Goal: Complete application form: Complete application form

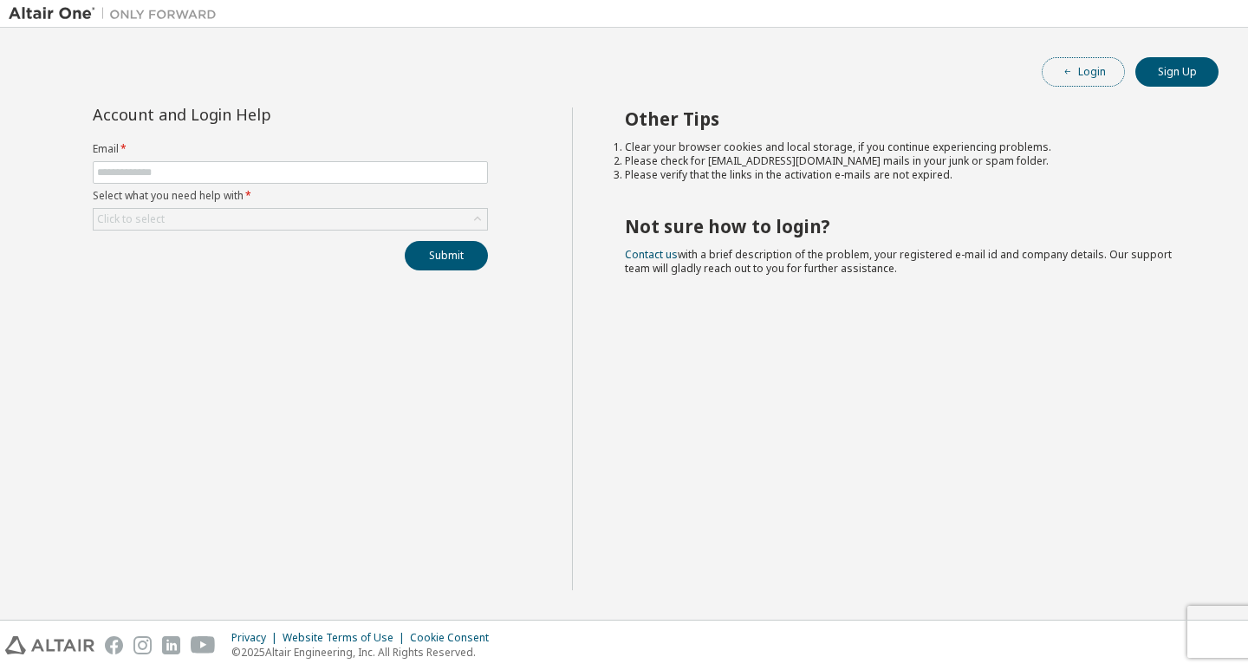
click at [1065, 70] on icon "button" at bounding box center [1067, 72] width 10 height 10
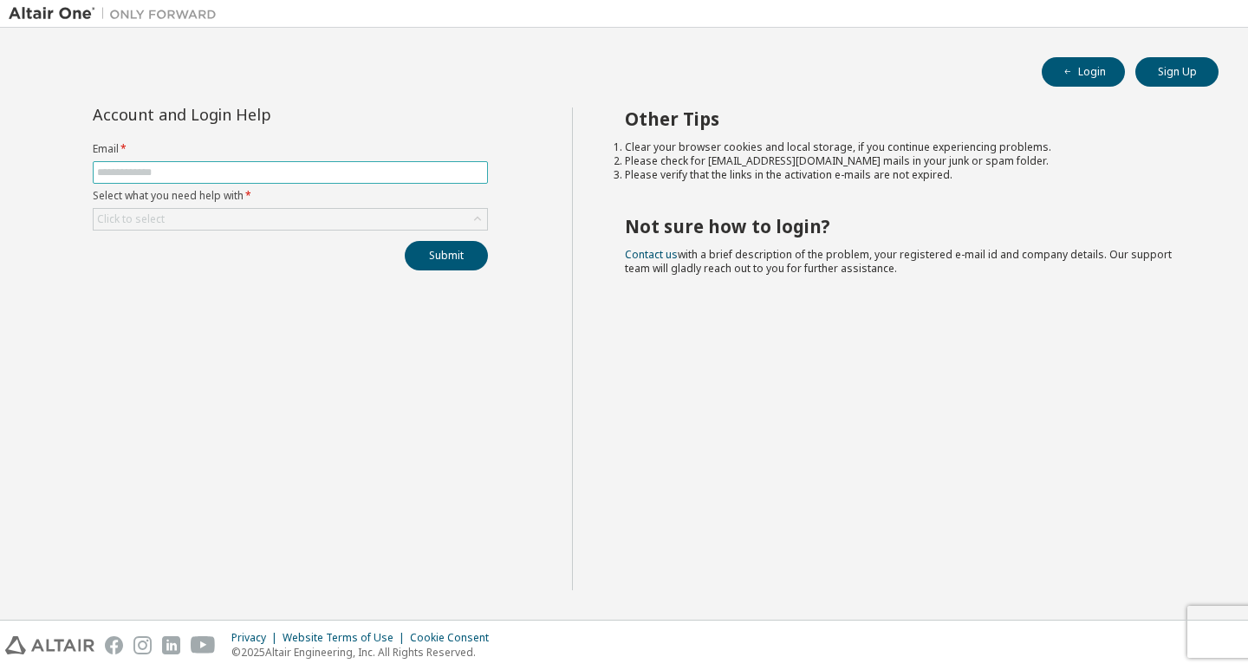
click at [279, 169] on input "text" at bounding box center [290, 172] width 386 height 14
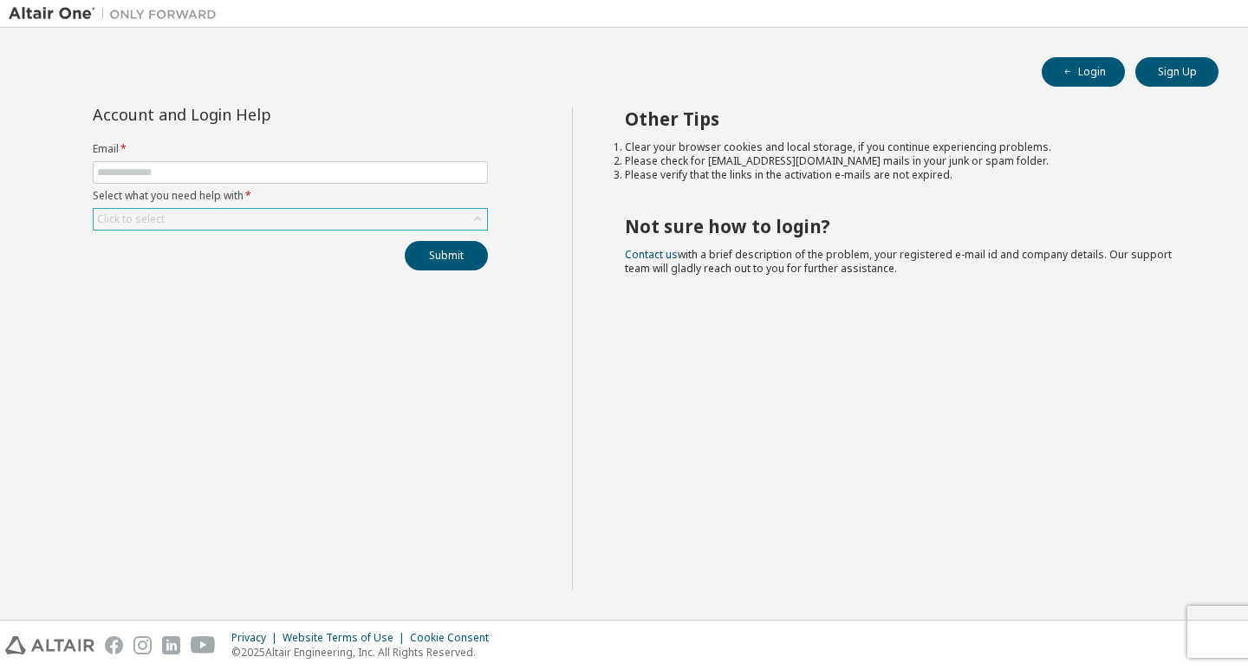
click at [265, 224] on div "Click to select" at bounding box center [290, 219] width 393 height 21
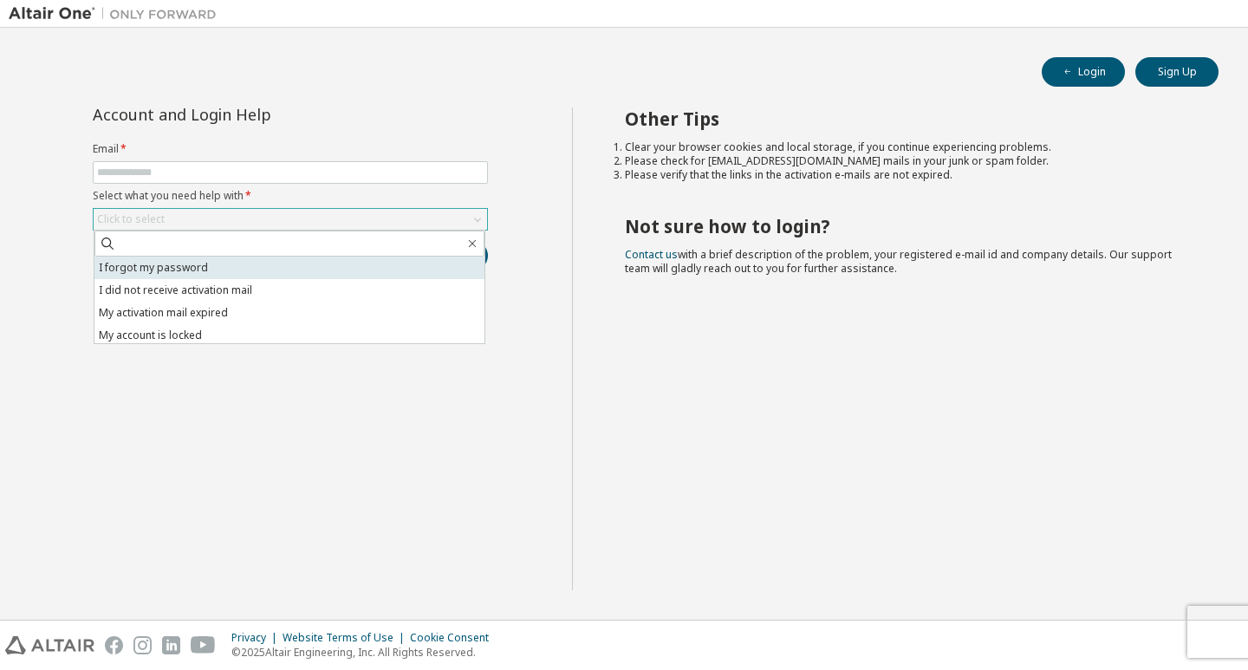
click at [232, 265] on li "I forgot my password" at bounding box center [289, 267] width 390 height 23
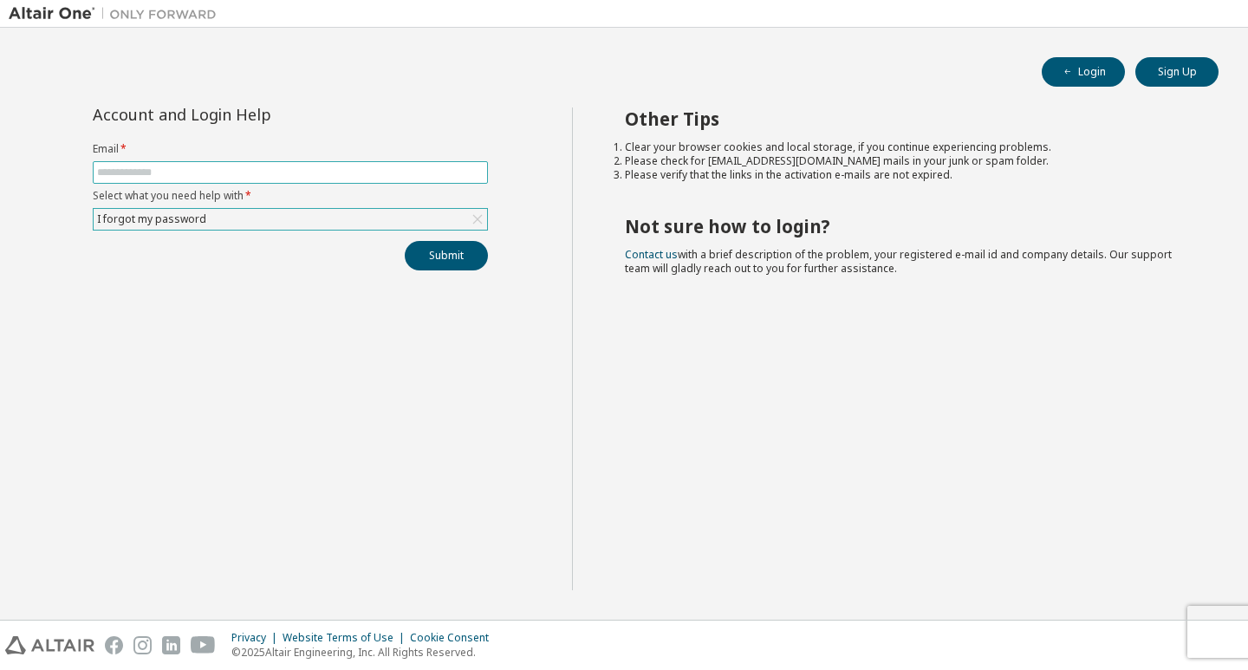
click at [218, 172] on input "text" at bounding box center [290, 172] width 386 height 14
type input "**********"
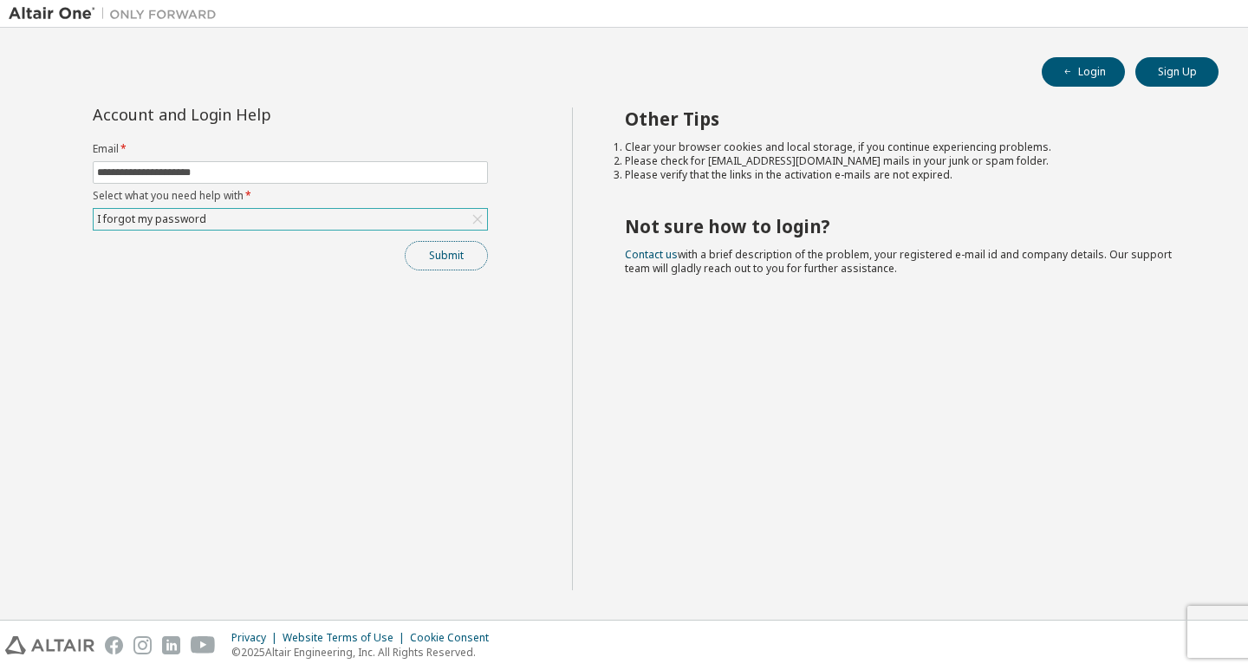
click at [424, 256] on button "Submit" at bounding box center [446, 255] width 83 height 29
click at [998, 634] on icon at bounding box center [1000, 633] width 10 height 10
click at [1211, 634] on icon "button" at bounding box center [1212, 635] width 6 height 6
click at [478, 214] on icon at bounding box center [477, 219] width 17 height 17
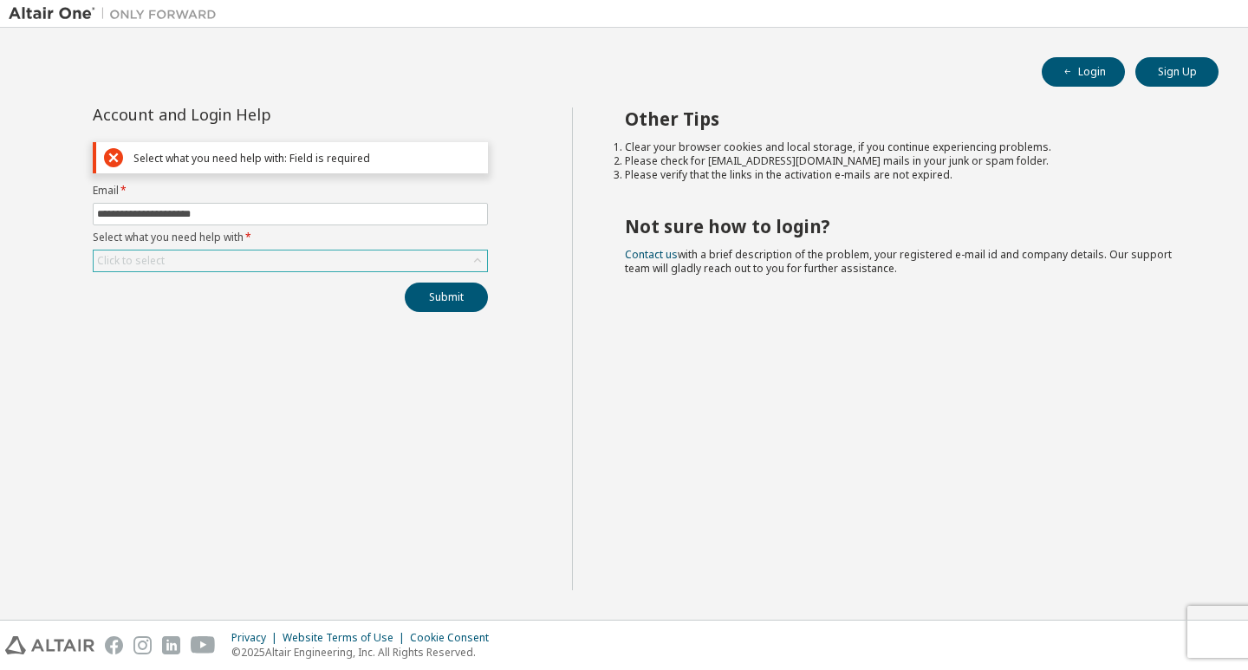
click at [253, 263] on div "Click to select" at bounding box center [290, 260] width 393 height 21
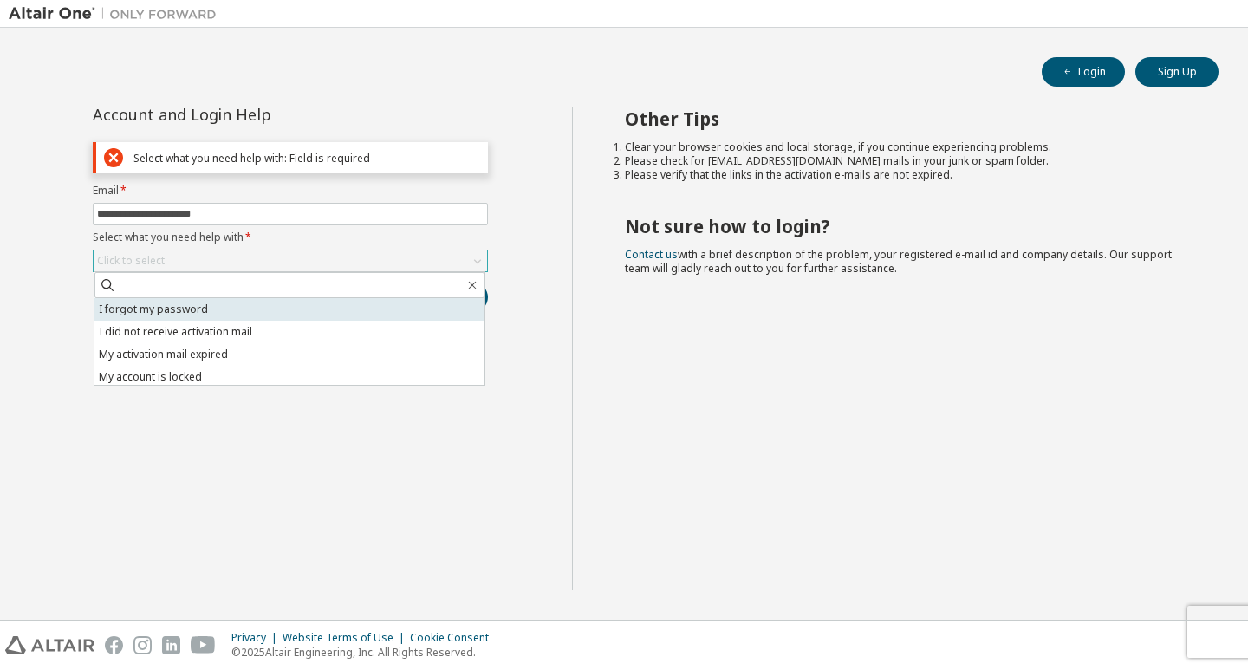
click at [256, 315] on li "I forgot my password" at bounding box center [289, 309] width 390 height 23
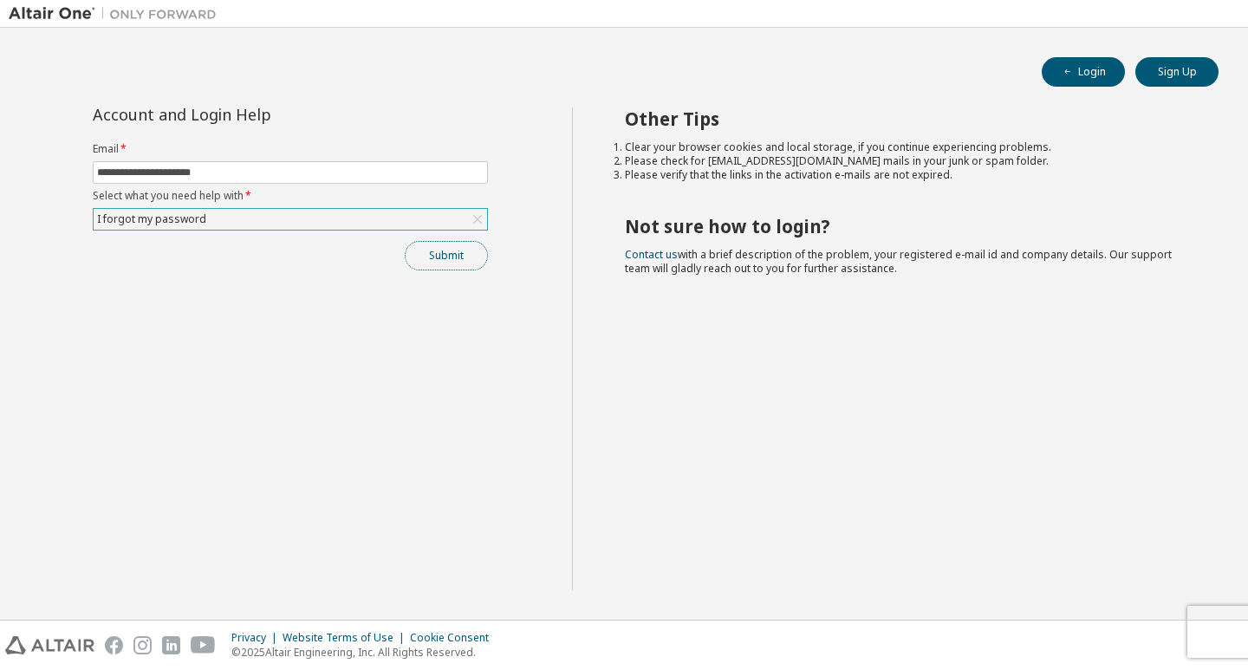
click at [438, 255] on button "Submit" at bounding box center [446, 255] width 83 height 29
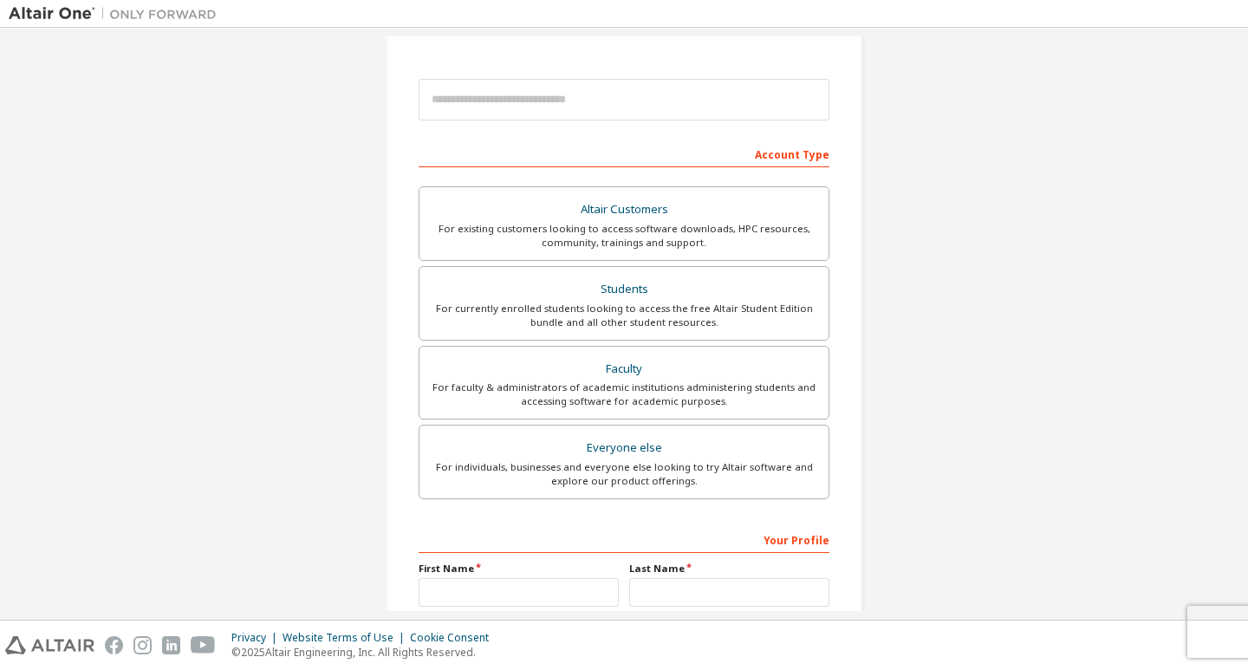
scroll to position [173, 0]
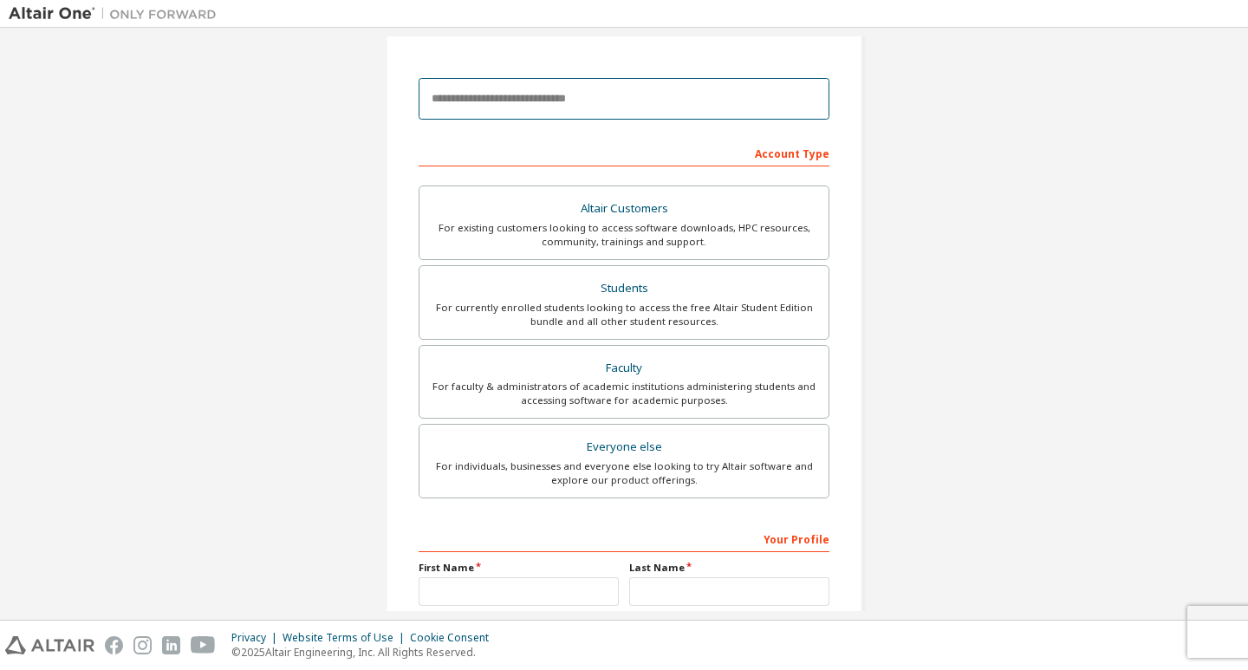
click at [519, 106] on input "email" at bounding box center [624, 99] width 411 height 42
type input "**********"
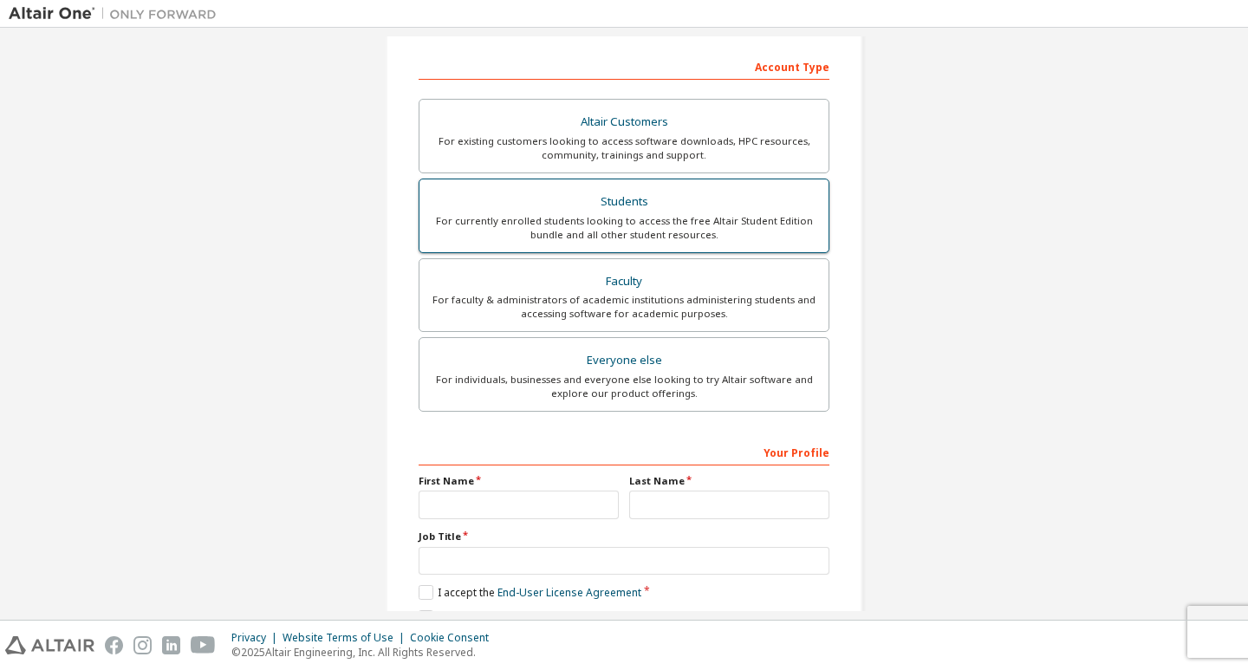
scroll to position [343, 0]
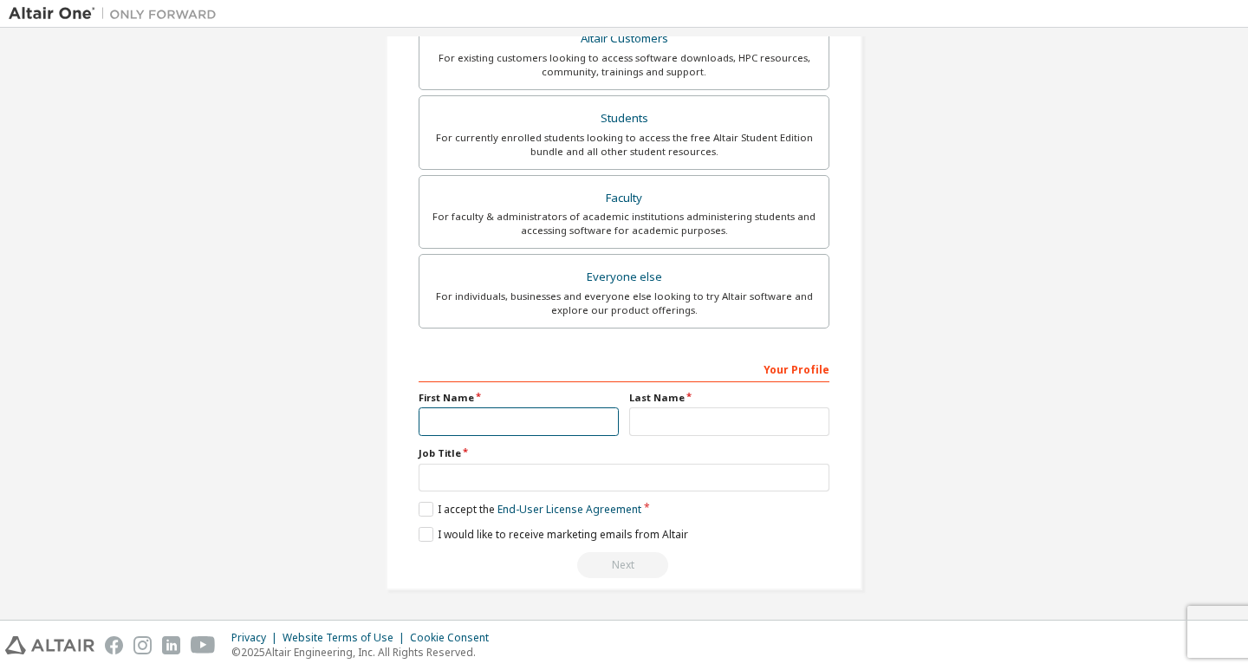
click at [535, 412] on input "text" at bounding box center [519, 421] width 200 height 29
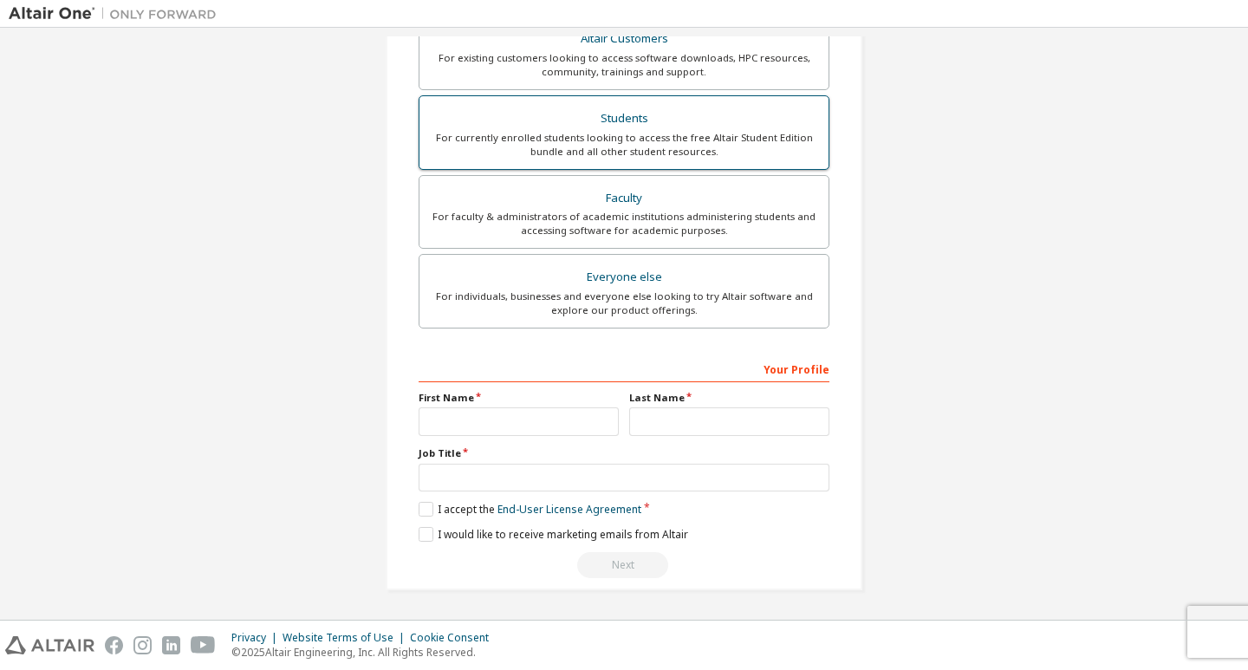
click at [544, 148] on div "For currently enrolled students looking to access the free Altair Student Editi…" at bounding box center [624, 145] width 388 height 28
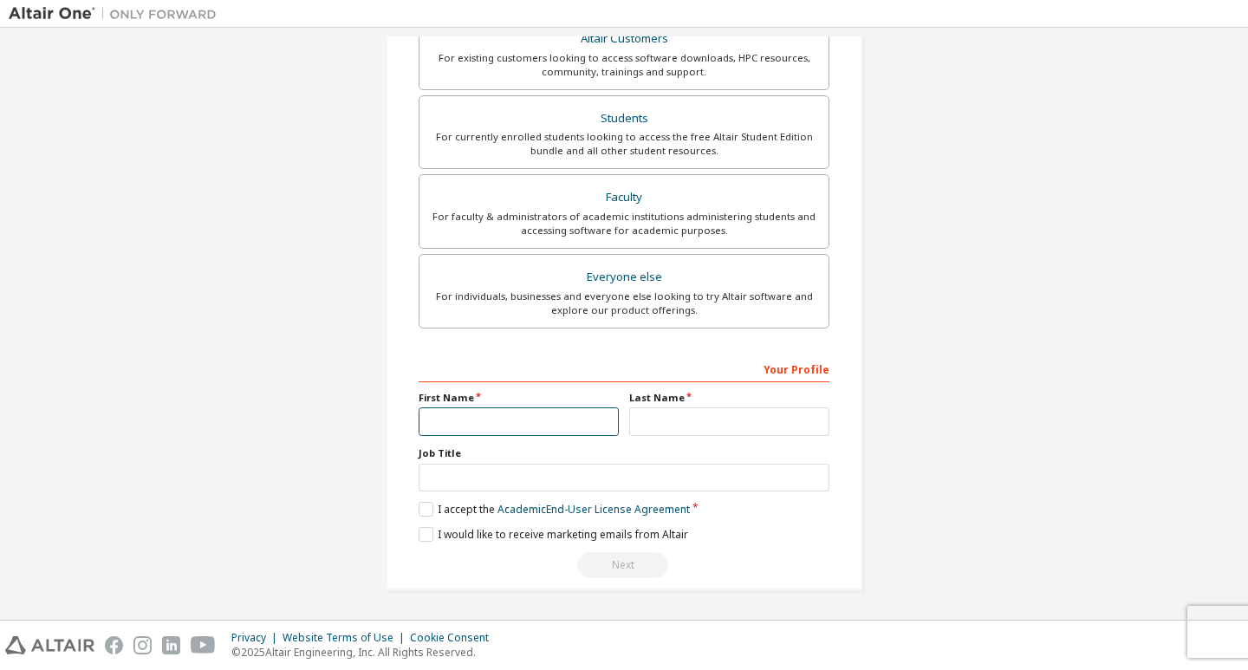
click at [547, 429] on input "text" at bounding box center [519, 421] width 200 height 29
type input "*"
type input "*****"
click at [653, 408] on input "text" at bounding box center [729, 421] width 200 height 29
type input "******"
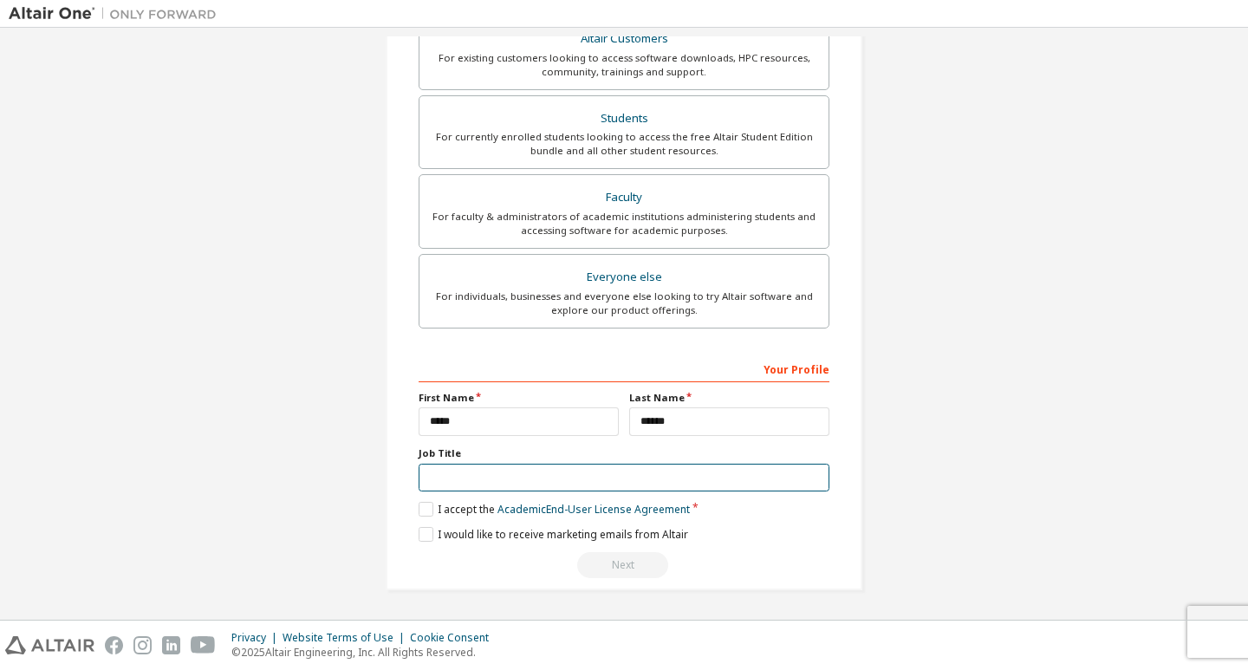
click at [613, 480] on input "text" at bounding box center [624, 478] width 411 height 29
type input "*******"
click at [424, 513] on label "I accept the Academic End-User License Agreement" at bounding box center [554, 509] width 271 height 15
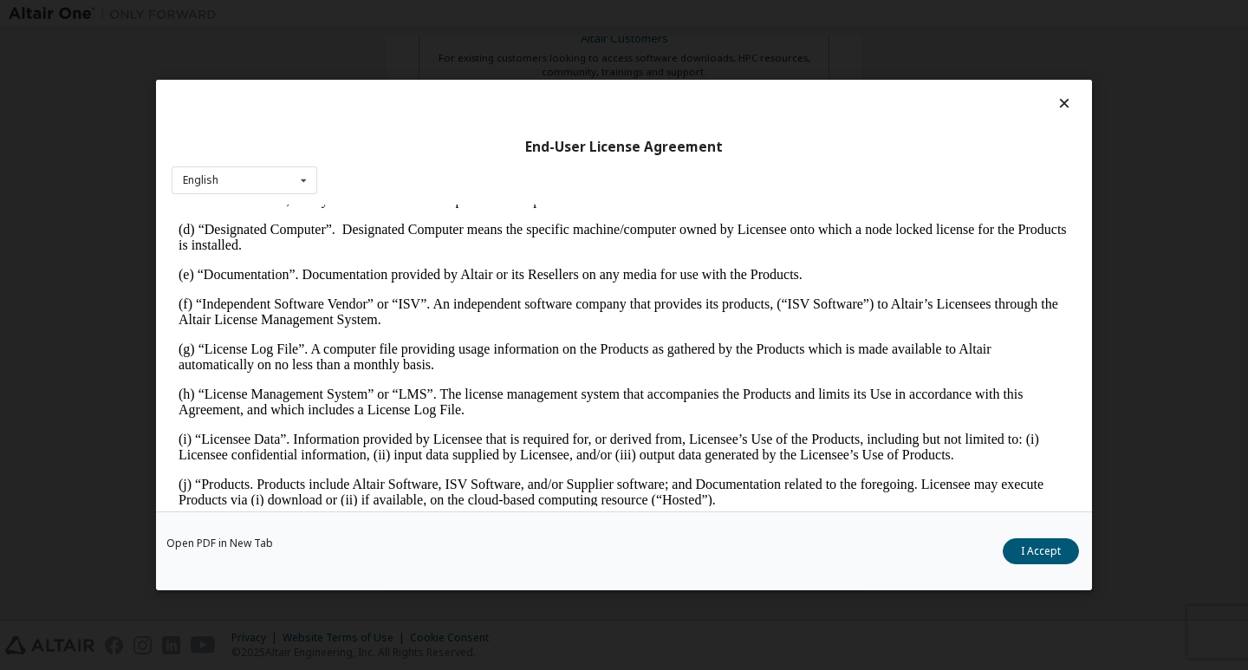
scroll to position [520, 0]
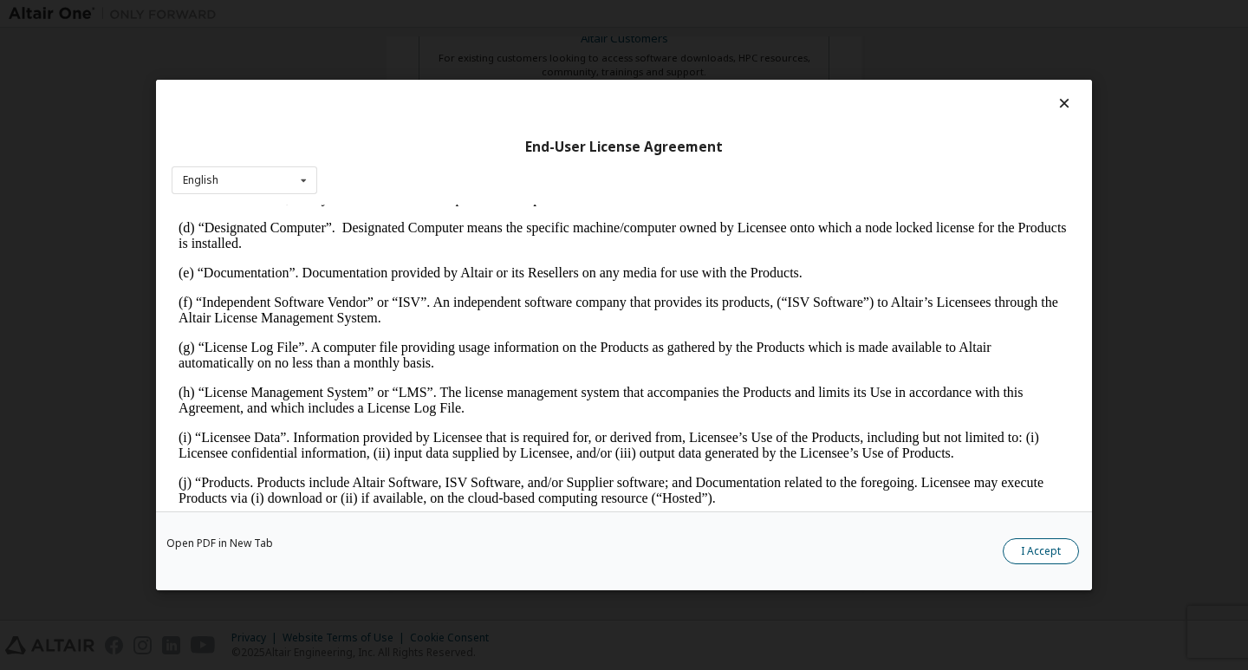
click at [1037, 548] on button "I Accept" at bounding box center [1041, 551] width 76 height 26
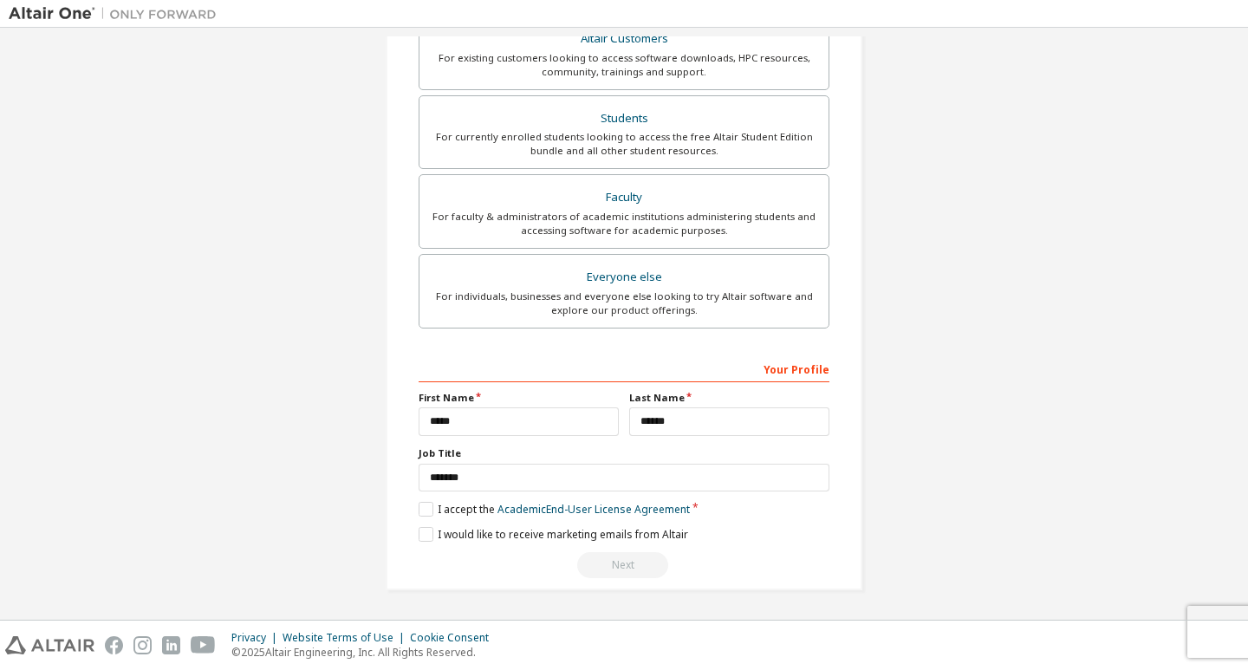
click at [626, 561] on div "Next" at bounding box center [624, 565] width 411 height 26
click at [419, 535] on label "I would like to receive marketing emails from Altair" at bounding box center [553, 534] width 269 height 15
click at [600, 565] on div "Next" at bounding box center [624, 565] width 411 height 26
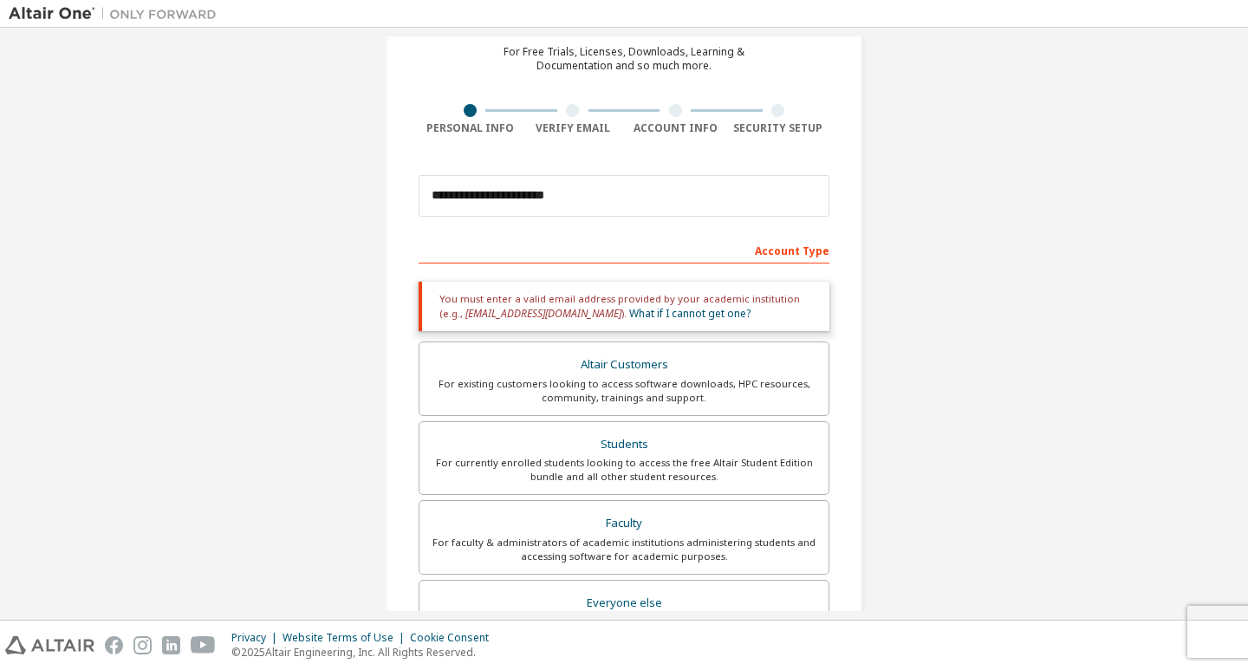
scroll to position [55, 0]
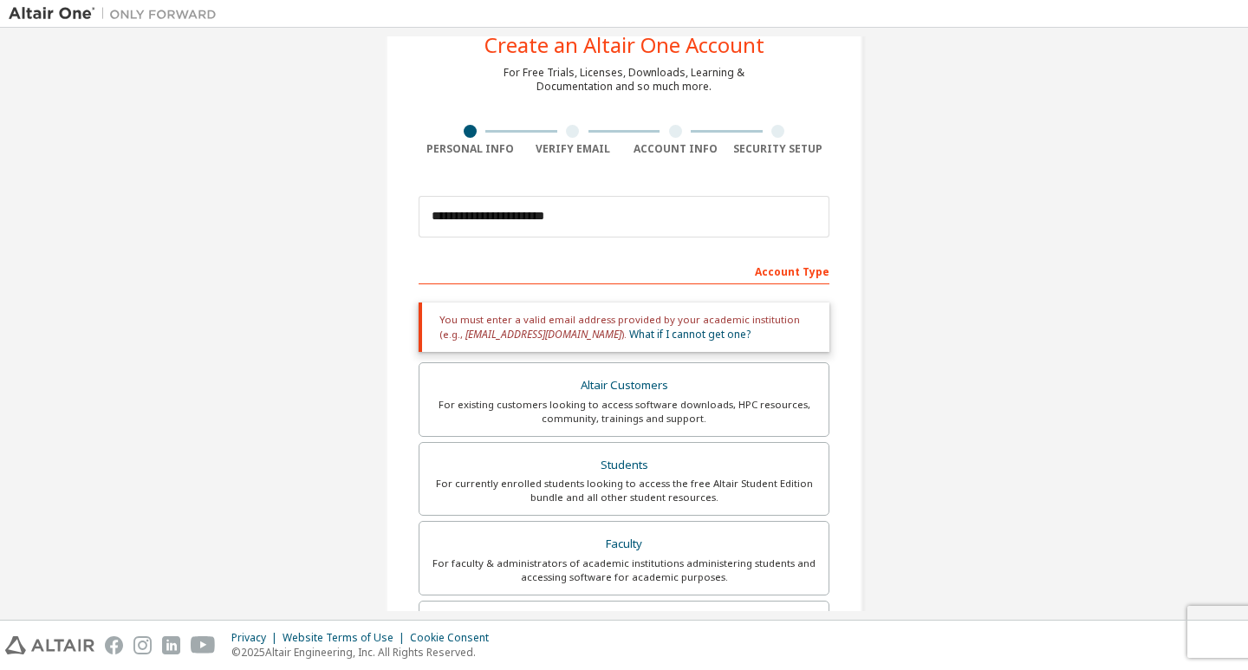
click at [958, 339] on div "**********" at bounding box center [624, 469] width 1230 height 977
click at [629, 334] on link "What if I cannot get one?" at bounding box center [689, 334] width 121 height 15
